Goal: Task Accomplishment & Management: Manage account settings

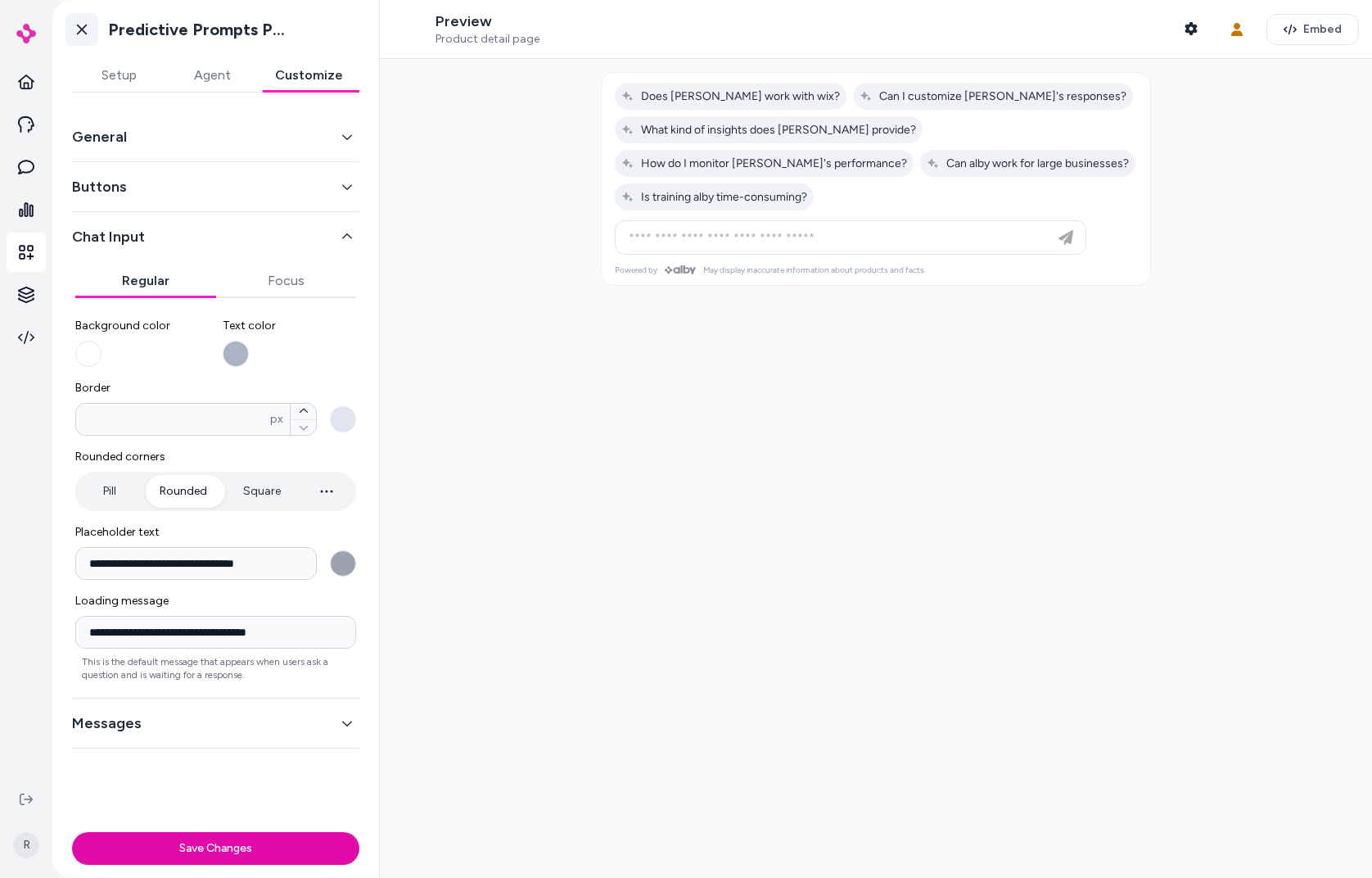
click at [71, 23] on link "Go back" at bounding box center [82, 29] width 33 height 33
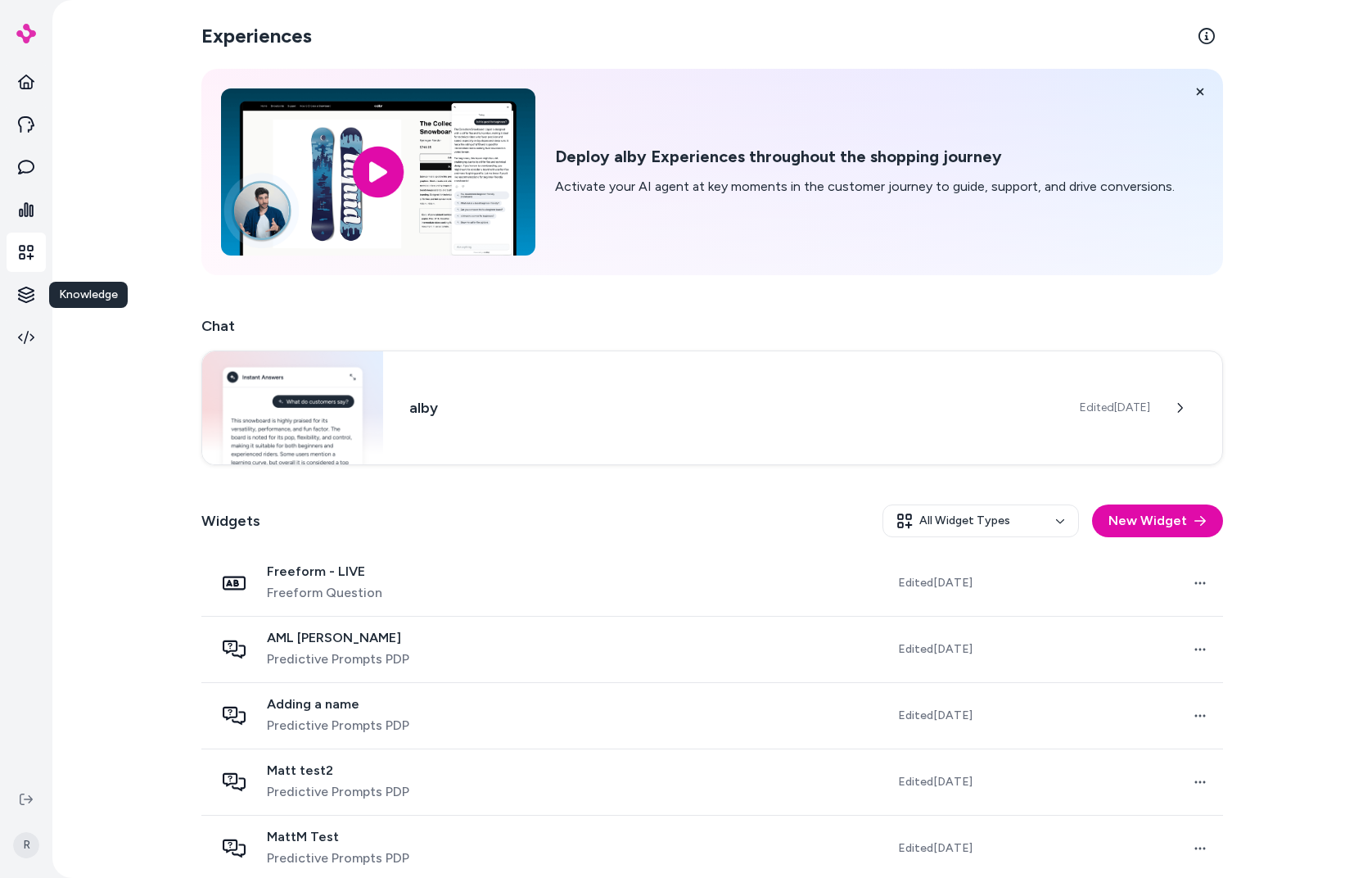
click at [22, 308] on html "Knowledge Knowledge R Experiences Deploy alby Experiences throughout the shoppi…" at bounding box center [686, 439] width 1372 height 878
click at [95, 297] on p "Products" at bounding box center [91, 294] width 46 height 16
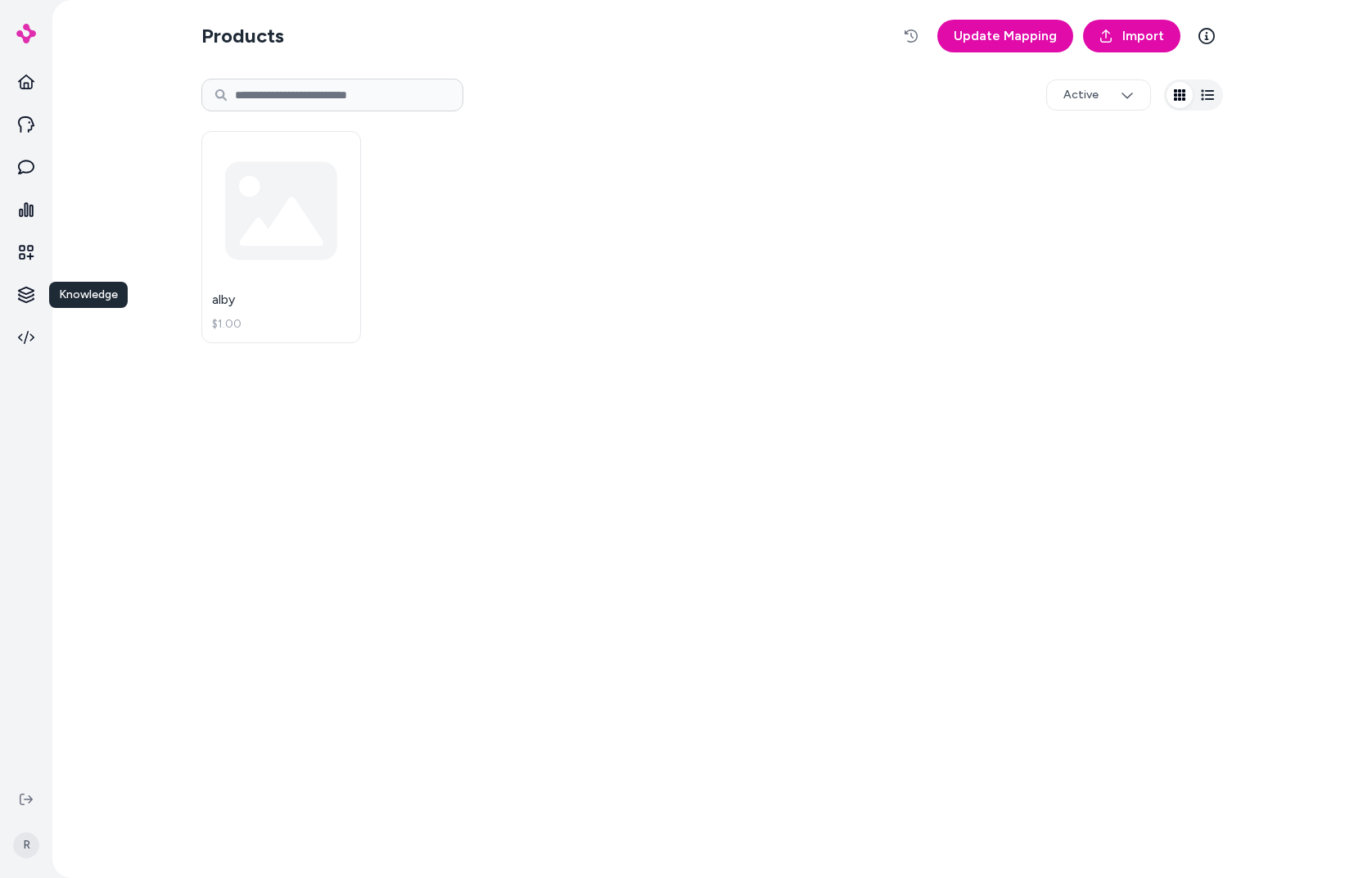
click at [1193, 88] on icon "button" at bounding box center [1208, 95] width 13 height 13
click at [989, 496] on div "Products Update Mapping Import Active Name Price Sale Price Variants alby $1 1" at bounding box center [711, 439] width 1048 height 878
